Goal: Transaction & Acquisition: Purchase product/service

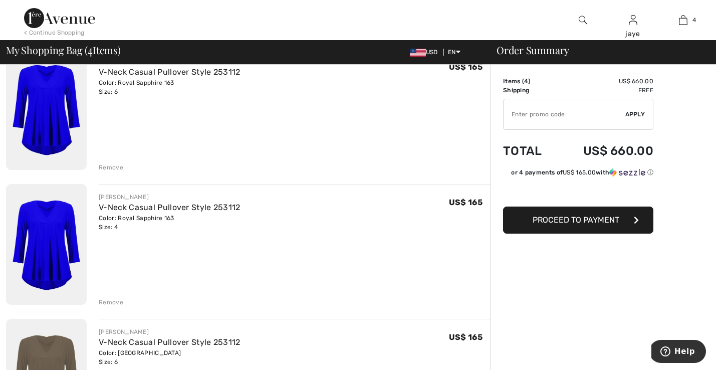
scroll to position [64, 0]
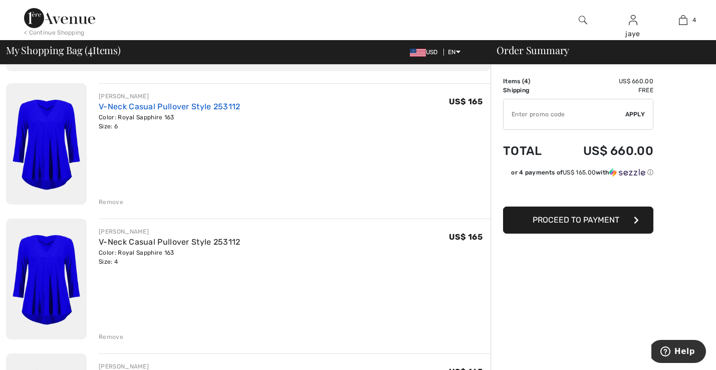
click at [226, 104] on link "V-Neck Casual Pullover Style 253112" at bounding box center [170, 107] width 142 height 10
click at [211, 107] on link "V-Neck Casual Pullover Style 253112" at bounding box center [170, 107] width 142 height 10
click at [581, 21] on img at bounding box center [583, 20] width 9 height 12
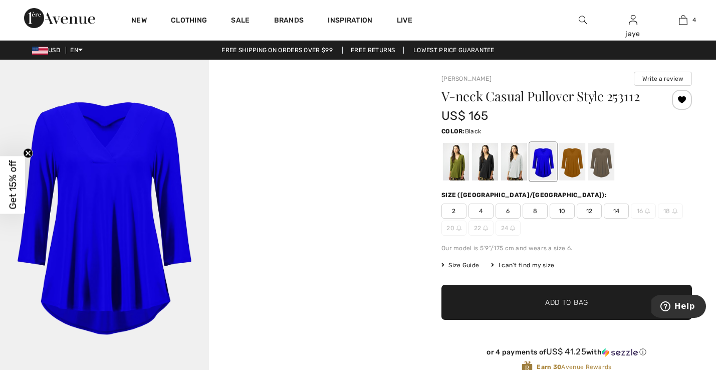
click at [483, 168] on div at bounding box center [485, 162] width 26 height 38
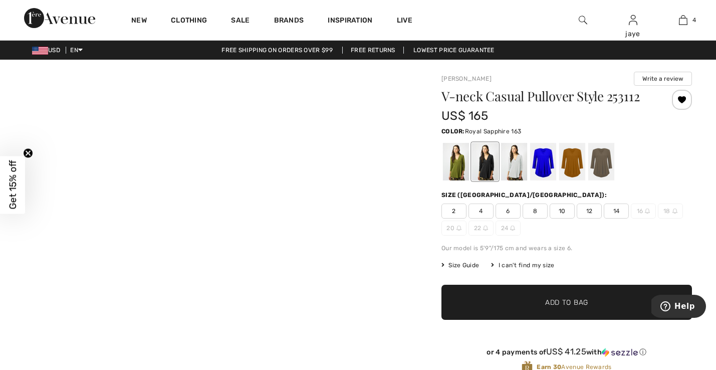
click at [506, 209] on span "6" at bounding box center [508, 210] width 25 height 15
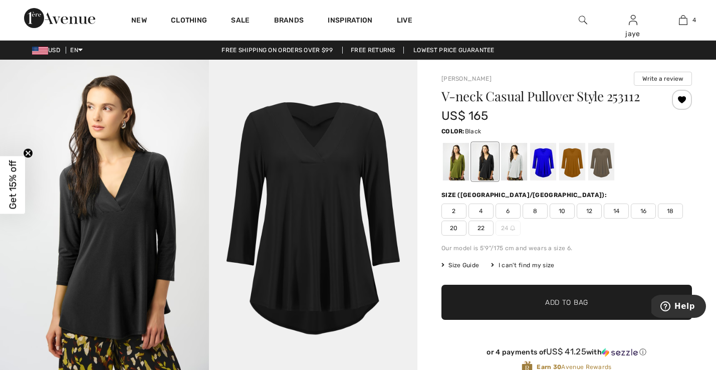
click at [523, 305] on span "✔ Added to Bag" at bounding box center [551, 302] width 61 height 11
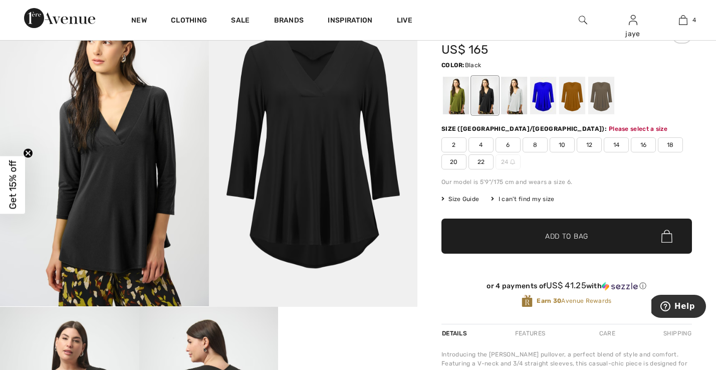
scroll to position [4, 0]
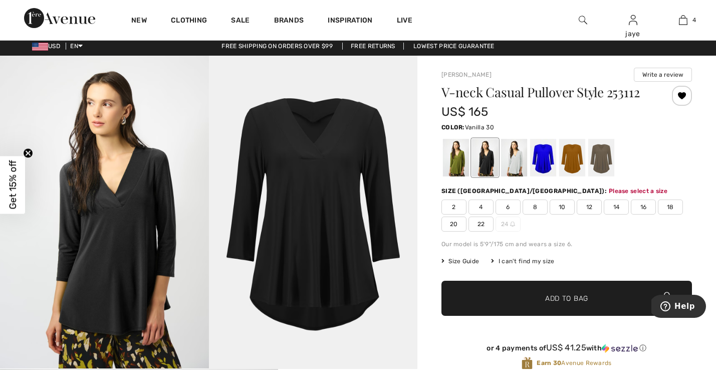
click at [516, 160] on div at bounding box center [514, 158] width 26 height 38
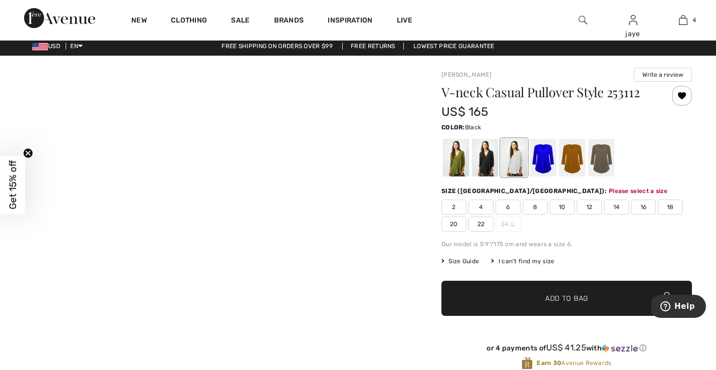
click at [513, 206] on span "6" at bounding box center [508, 206] width 25 height 15
click at [520, 295] on span "✔ Added to Bag Add to Bag" at bounding box center [567, 298] width 251 height 35
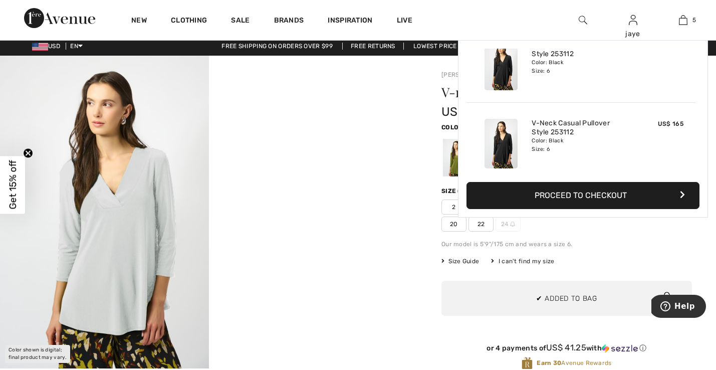
scroll to position [266, 0]
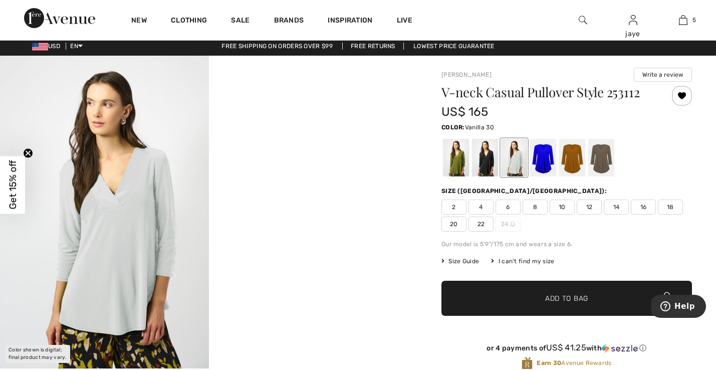
click at [591, 195] on div "Size ([GEOGRAPHIC_DATA]/[GEOGRAPHIC_DATA]):" at bounding box center [567, 190] width 251 height 9
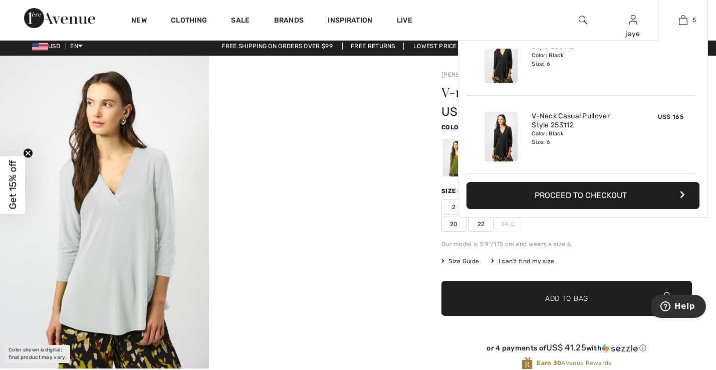
click at [605, 190] on button "Proceed to Checkout" at bounding box center [583, 195] width 233 height 27
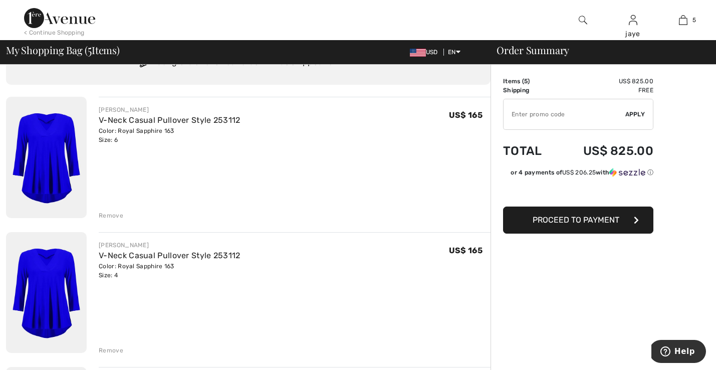
scroll to position [49, 0]
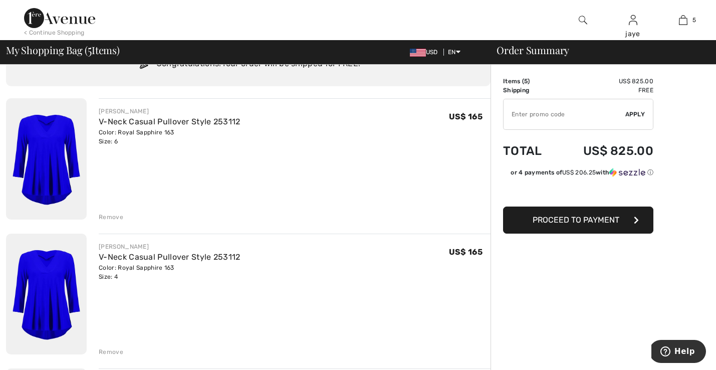
click at [545, 118] on input "TEXT" at bounding box center [565, 114] width 122 height 30
type input "GC010019635"
click at [639, 114] on span "Apply" at bounding box center [635, 114] width 20 height 9
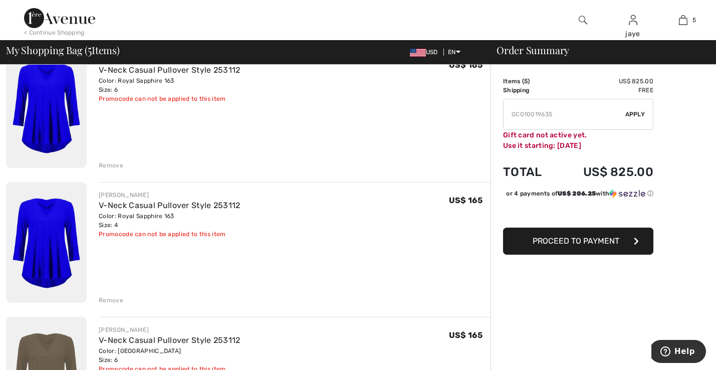
scroll to position [109, 0]
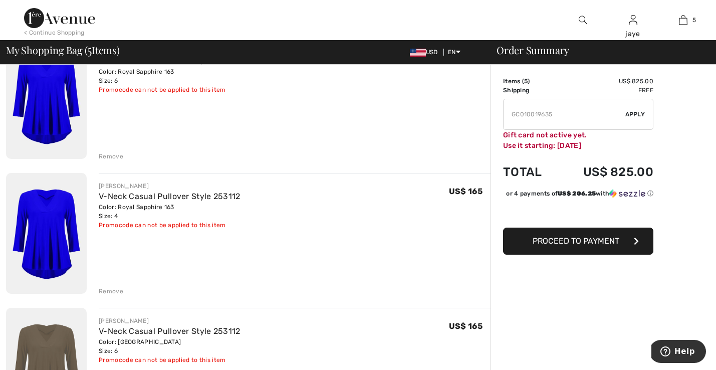
click at [115, 291] on div "Remove" at bounding box center [111, 291] width 25 height 9
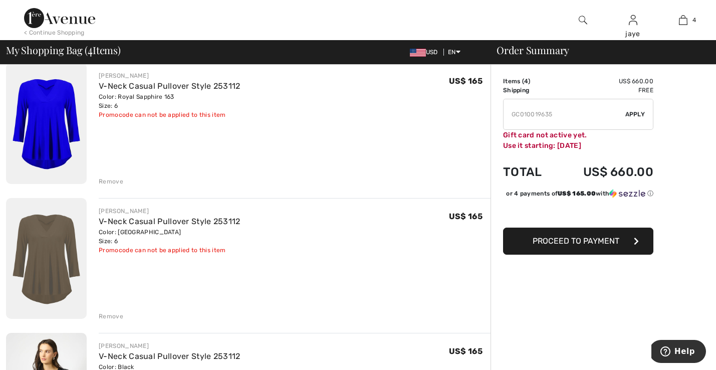
scroll to position [85, 0]
click at [564, 246] on span "Proceed to Payment" at bounding box center [576, 241] width 87 height 10
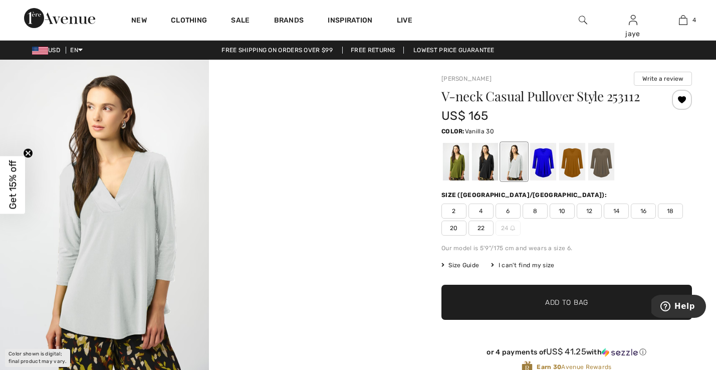
click at [511, 213] on span "6" at bounding box center [508, 210] width 25 height 15
click at [512, 303] on span "✔ Added to Bag Add to Bag" at bounding box center [567, 302] width 251 height 35
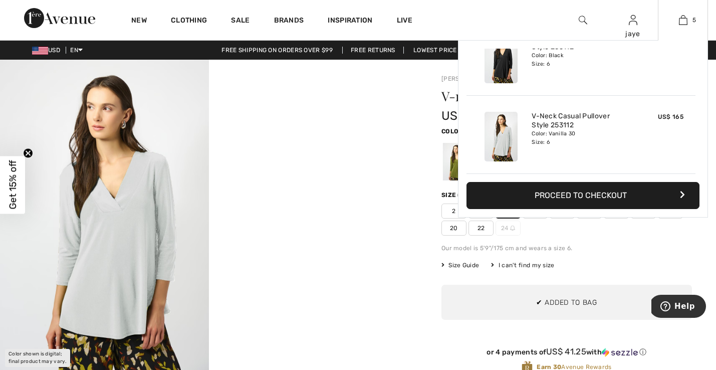
scroll to position [266, 0]
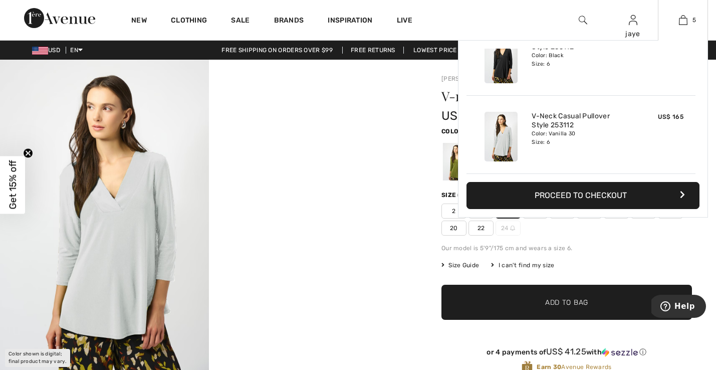
click at [594, 191] on button "Proceed to Checkout" at bounding box center [583, 195] width 233 height 27
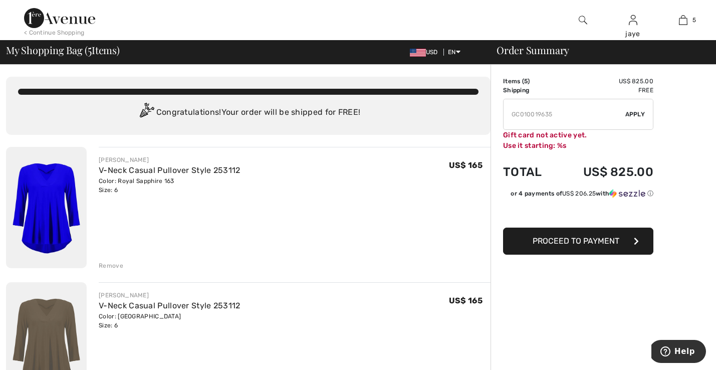
click at [594, 243] on span "Proceed to Payment" at bounding box center [576, 241] width 87 height 10
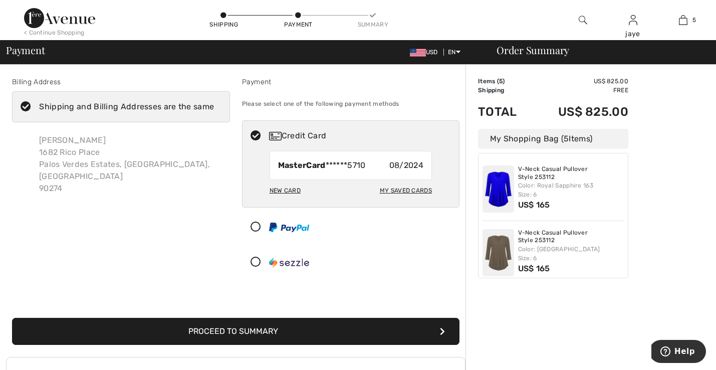
click at [415, 190] on div "My Saved Cards" at bounding box center [406, 190] width 52 height 17
radio input "true"
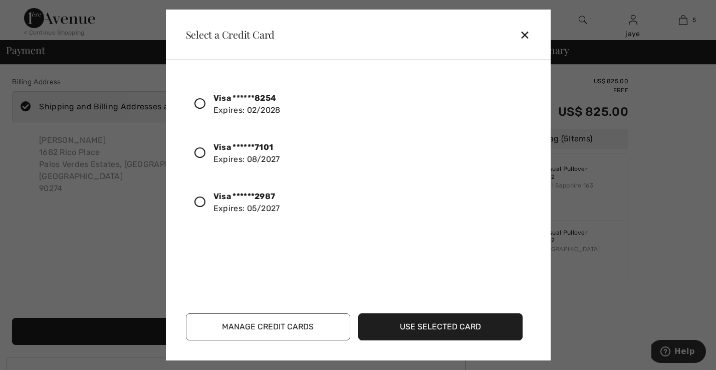
click at [202, 153] on icon at bounding box center [199, 152] width 11 height 11
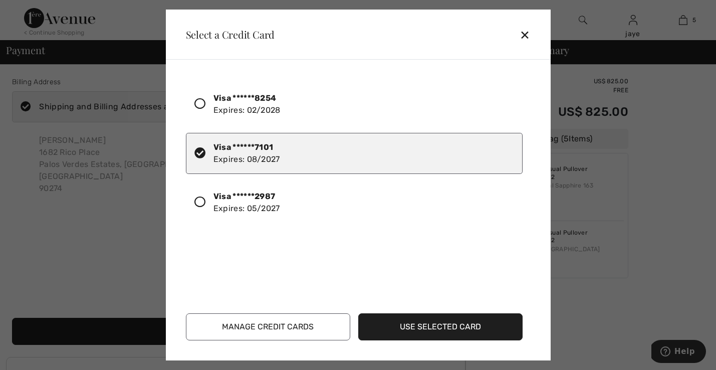
click at [413, 326] on button "Use Selected Card" at bounding box center [440, 326] width 164 height 27
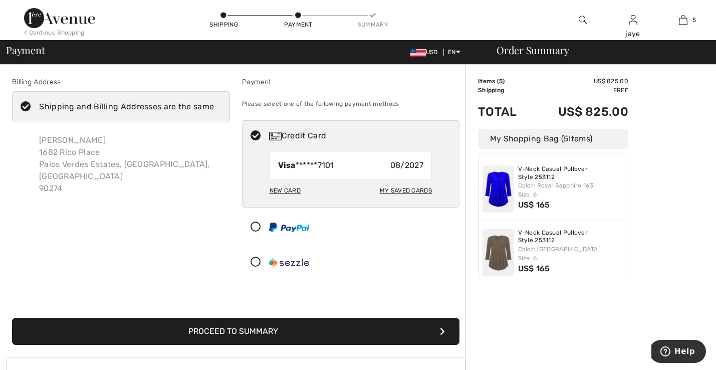
click at [282, 332] on button "Proceed to Summary" at bounding box center [236, 331] width 448 height 27
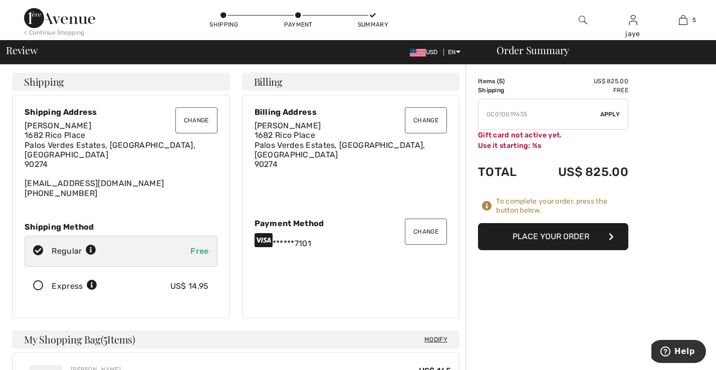
click at [562, 239] on button "Place Your Order" at bounding box center [553, 236] width 150 height 27
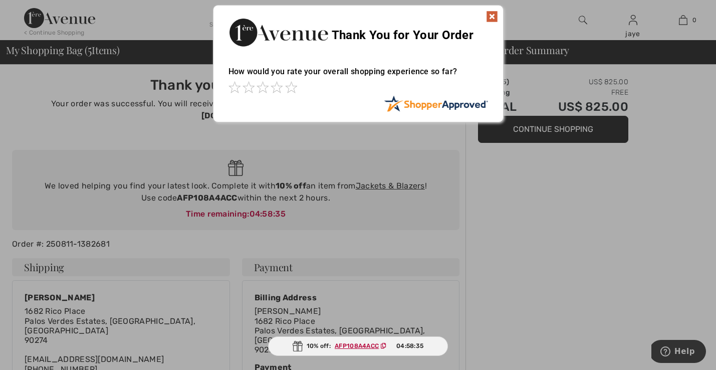
click at [492, 17] on img at bounding box center [492, 17] width 12 height 12
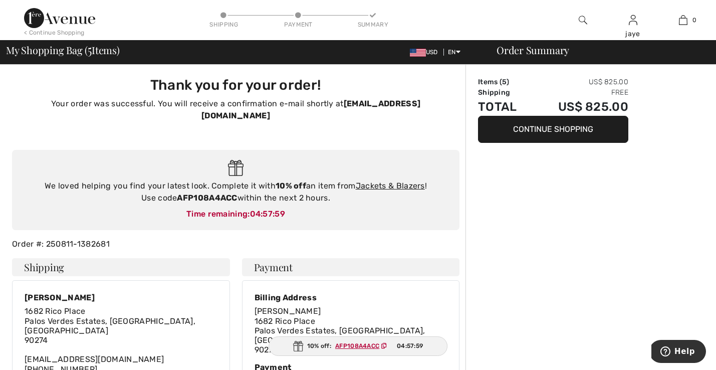
click at [365, 349] on ins "AFP108A4ACC" at bounding box center [357, 345] width 44 height 7
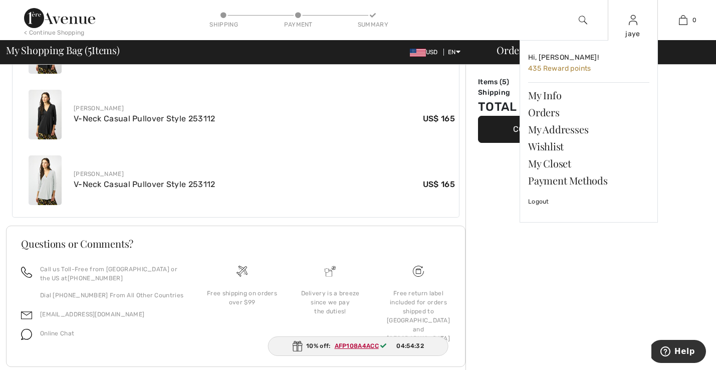
scroll to position [569, 0]
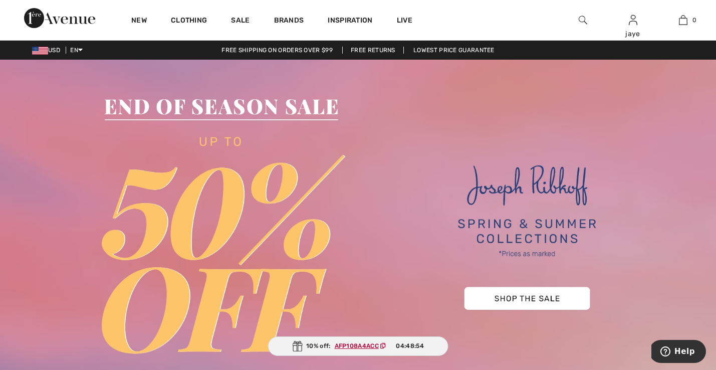
click at [583, 22] on img at bounding box center [583, 20] width 9 height 12
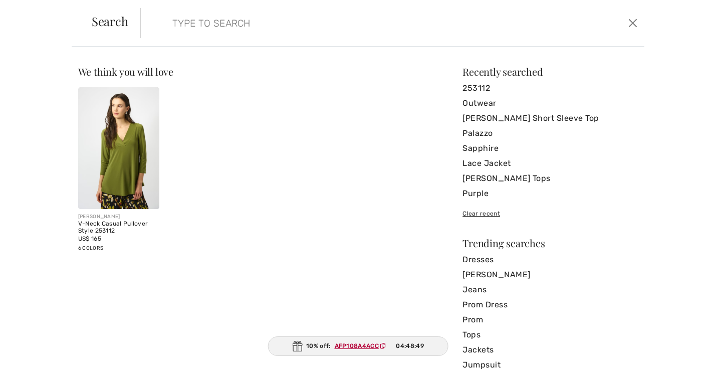
paste input "251125"
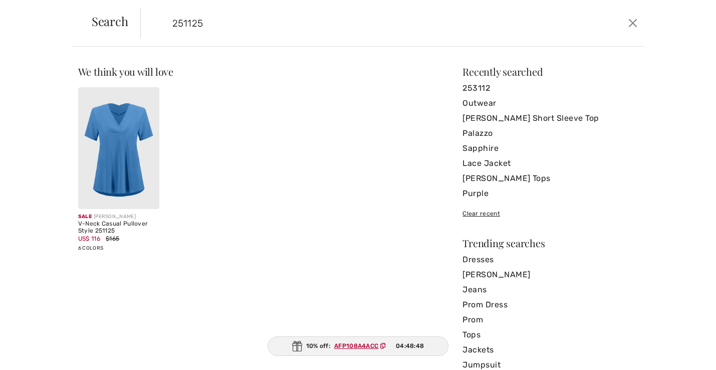
type input "251125"
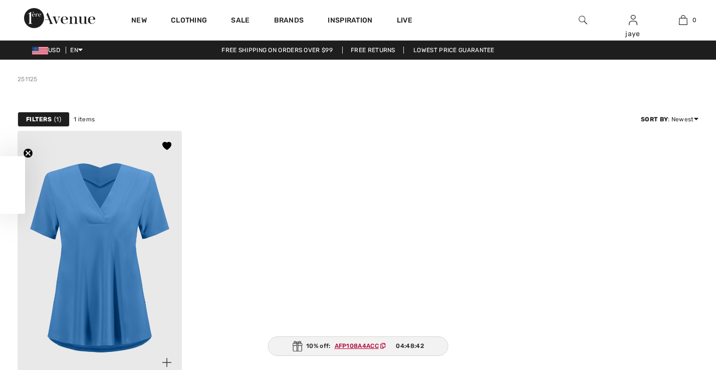
click at [131, 197] on img at bounding box center [100, 254] width 164 height 247
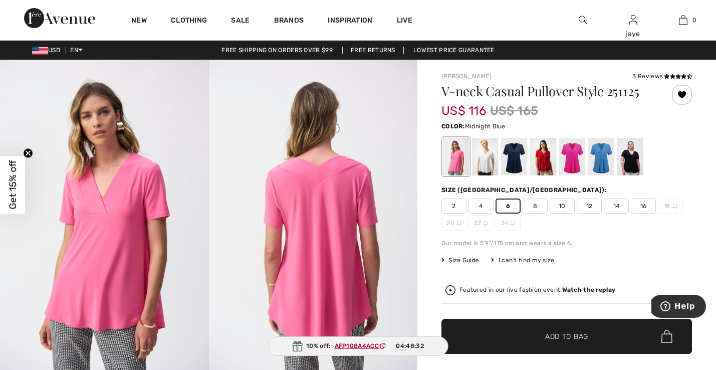
click at [513, 163] on div at bounding box center [514, 157] width 26 height 38
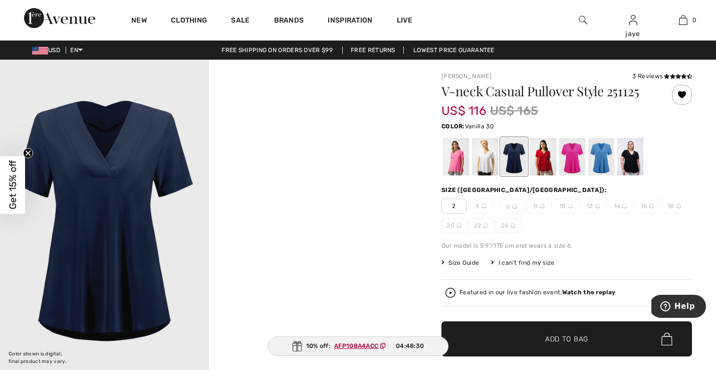
click at [490, 156] on div at bounding box center [485, 157] width 26 height 38
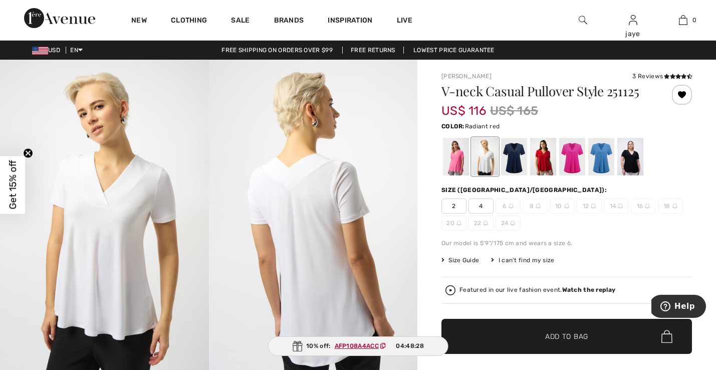
click at [543, 159] on div at bounding box center [543, 157] width 26 height 38
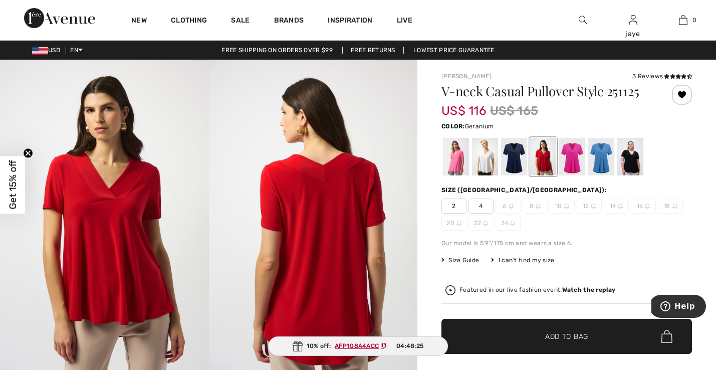
click at [568, 160] on div at bounding box center [572, 157] width 26 height 38
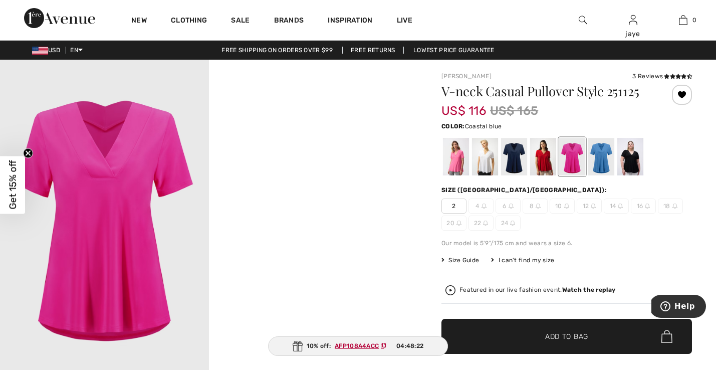
click at [597, 159] on div at bounding box center [601, 157] width 26 height 38
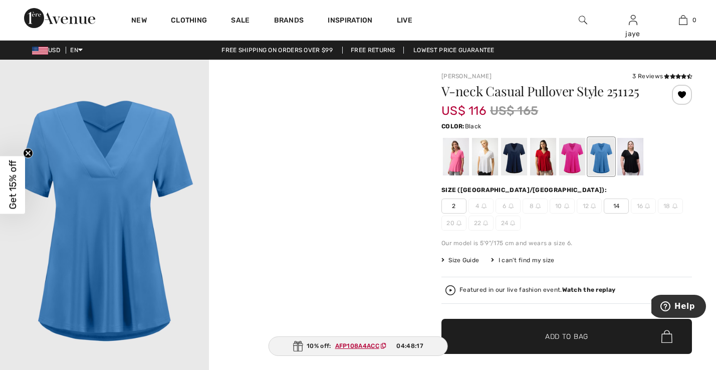
click at [629, 160] on div at bounding box center [630, 157] width 26 height 38
